Goal: Task Accomplishment & Management: Complete application form

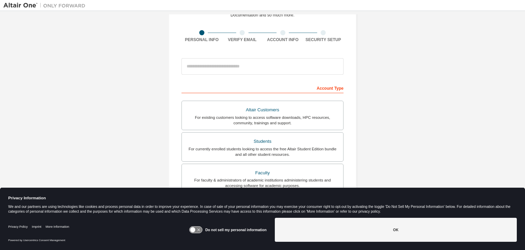
scroll to position [100, 0]
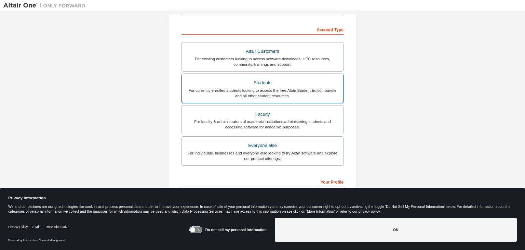
click at [230, 85] on div "Students" at bounding box center [262, 83] width 153 height 10
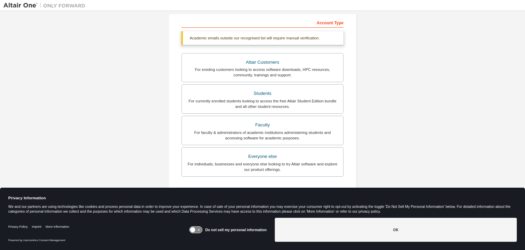
scroll to position [167, 0]
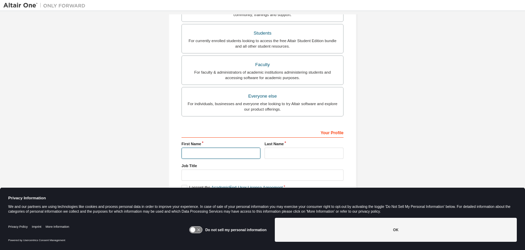
click at [211, 152] on input "text" at bounding box center [221, 152] width 79 height 11
type input "*******"
click at [289, 151] on input "text" at bounding box center [304, 152] width 79 height 11
type input "******"
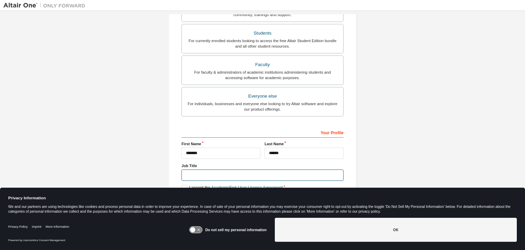
click at [196, 173] on input "text" at bounding box center [263, 174] width 162 height 11
type input "*"
click at [183, 185] on label "I accept the Academic End-User License Agreement" at bounding box center [232, 188] width 101 height 6
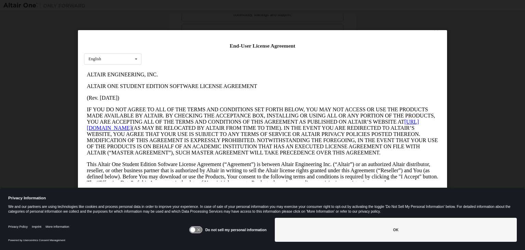
scroll to position [0, 0]
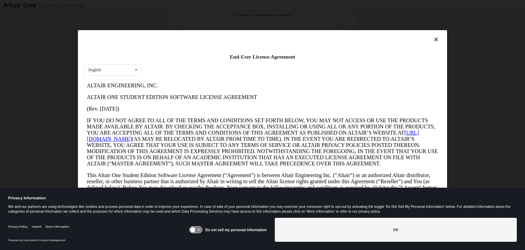
click at [185, 211] on div "We and our partners are using technologies like cookies and process personal da…" at bounding box center [262, 208] width 509 height 9
